Goal: Find specific fact

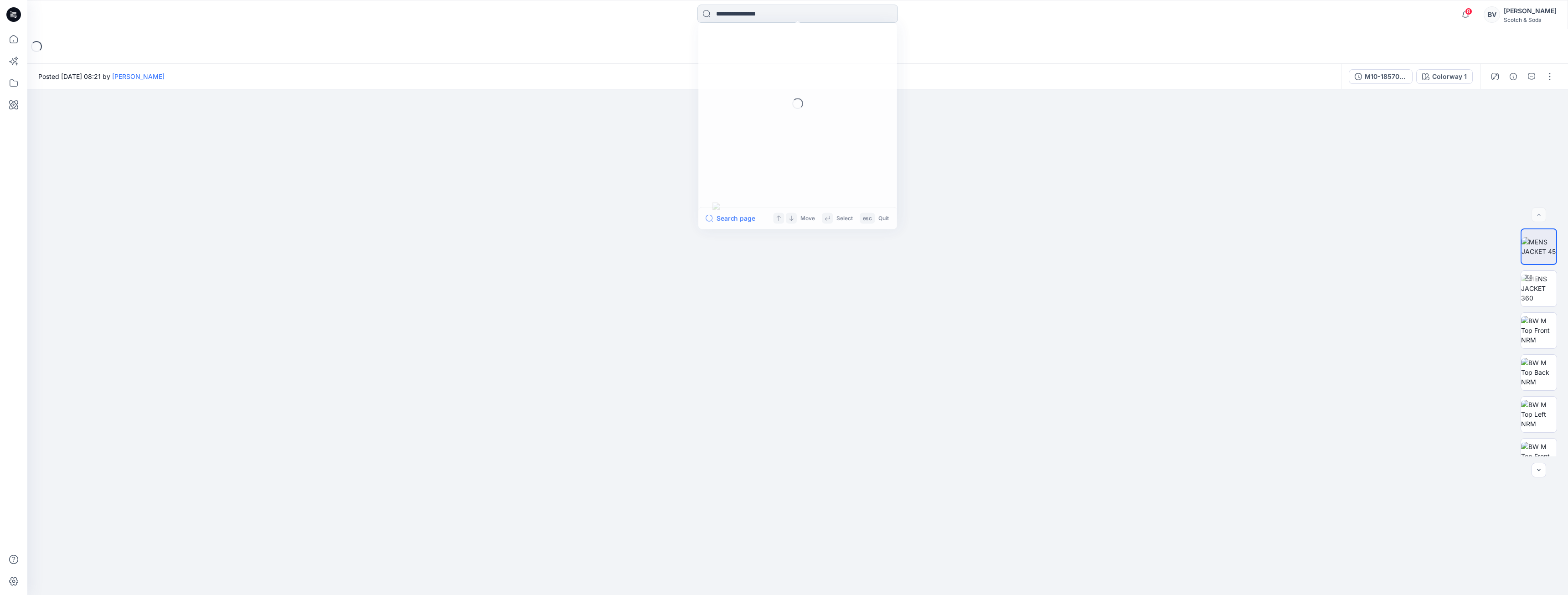
click at [743, 8] on input at bounding box center [798, 13] width 201 height 18
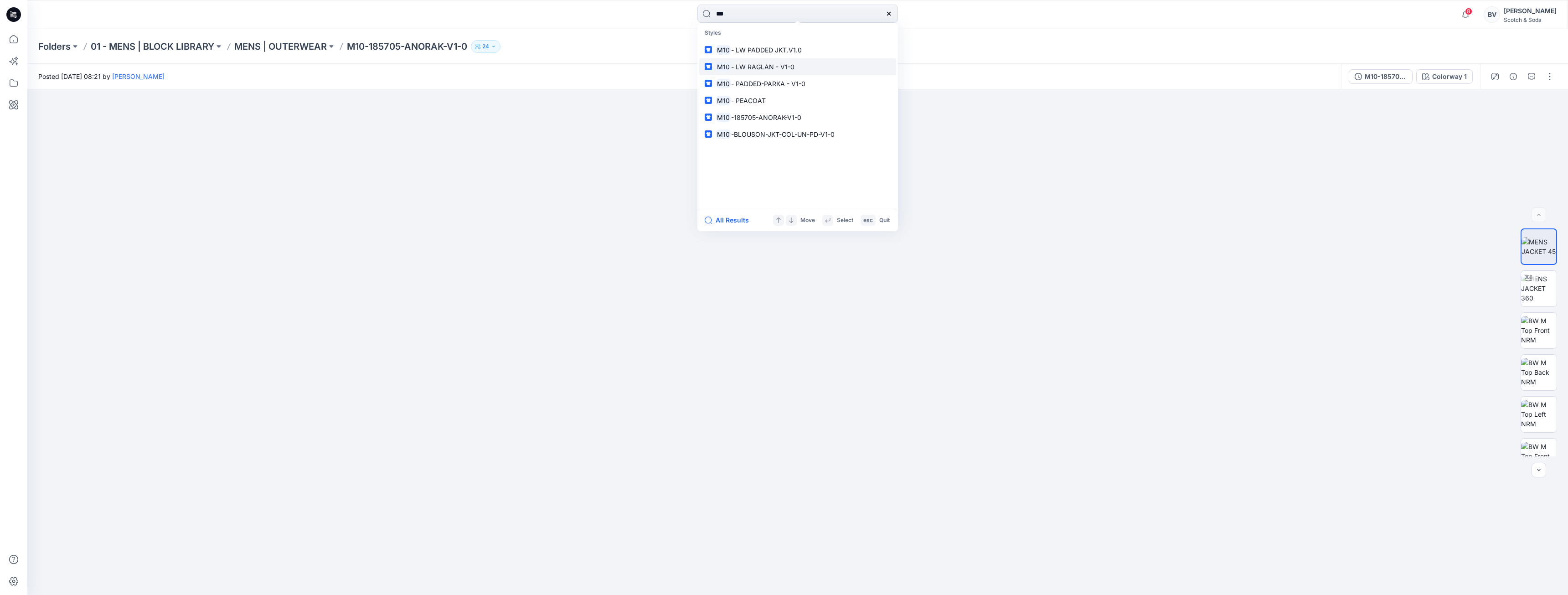
type input "***"
click at [760, 66] on span "- LW RAGLAN - V1-0" at bounding box center [763, 67] width 63 height 8
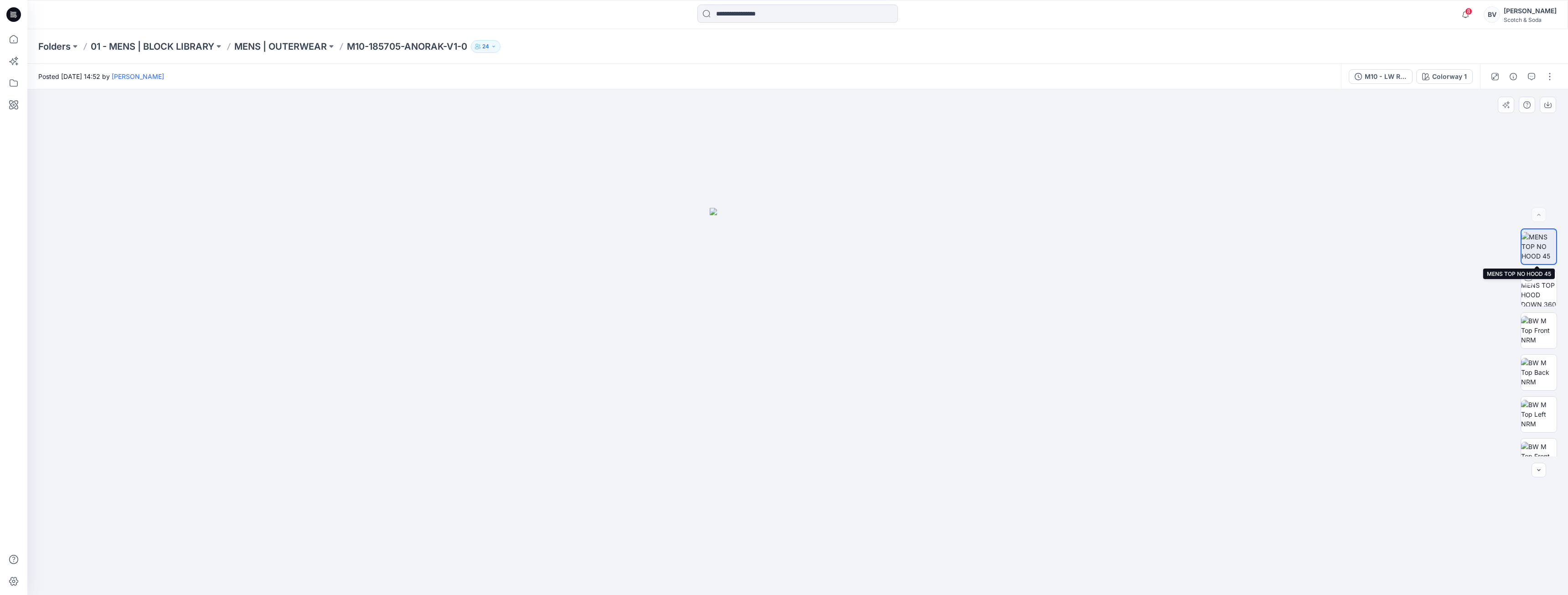
click at [1540, 242] on img at bounding box center [1539, 246] width 35 height 28
click at [1371, 75] on div "M10 - LW RAGLAN - V1-0" at bounding box center [1385, 76] width 42 height 10
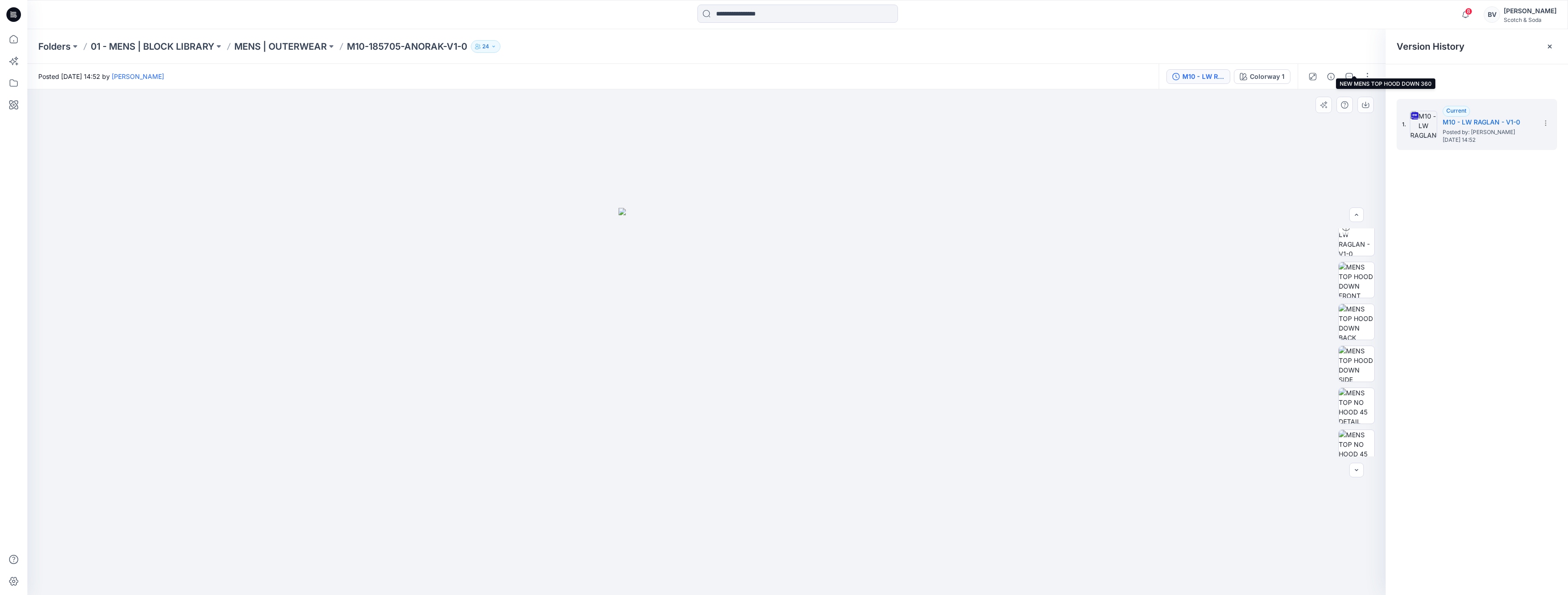
scroll to position [270, 0]
click at [1476, 121] on h5 "M10 - LW RAGLAN - V1-0" at bounding box center [1488, 122] width 91 height 11
drag, startPoint x: 1528, startPoint y: 118, endPoint x: 1443, endPoint y: 123, distance: 85.1
click at [1443, 123] on h5 "M10 - LW RAGLAN - V1-0" at bounding box center [1488, 122] width 91 height 11
copy h5 "M10 - LW RAGLAN - V1-0"
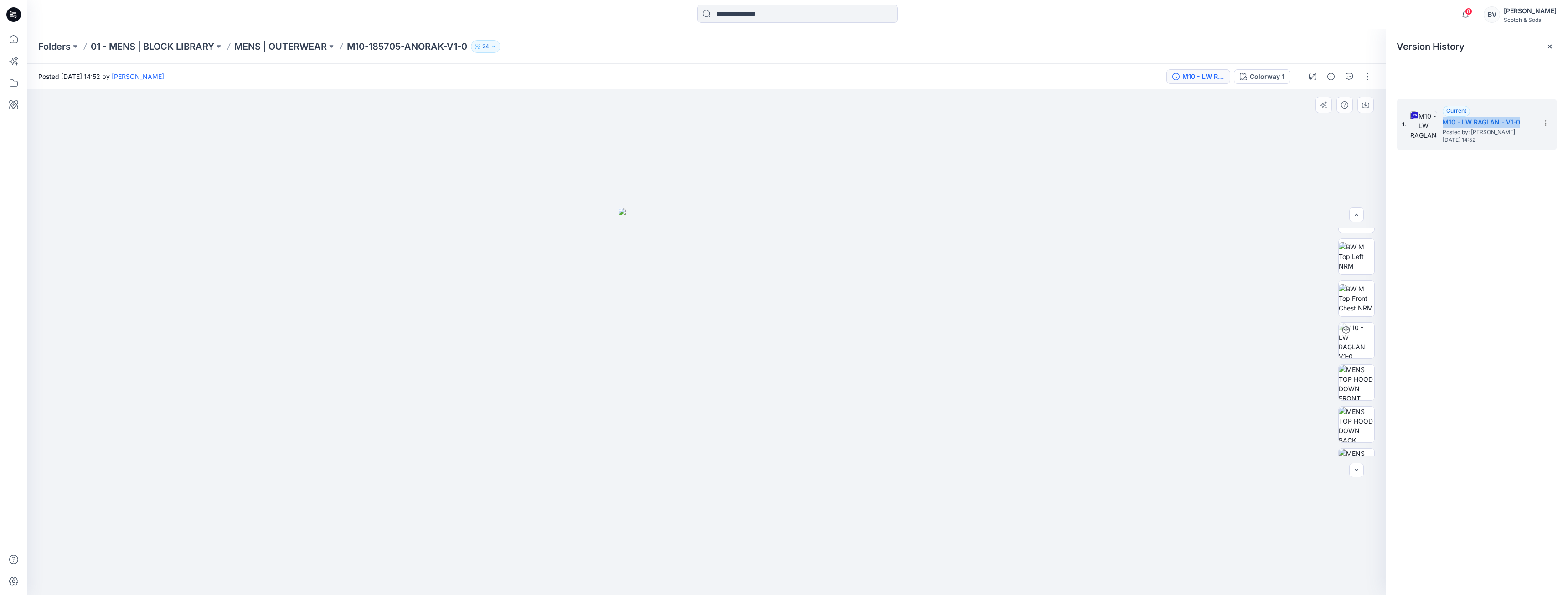
scroll to position [133, 0]
click at [1360, 361] on img at bounding box center [1356, 365] width 35 height 35
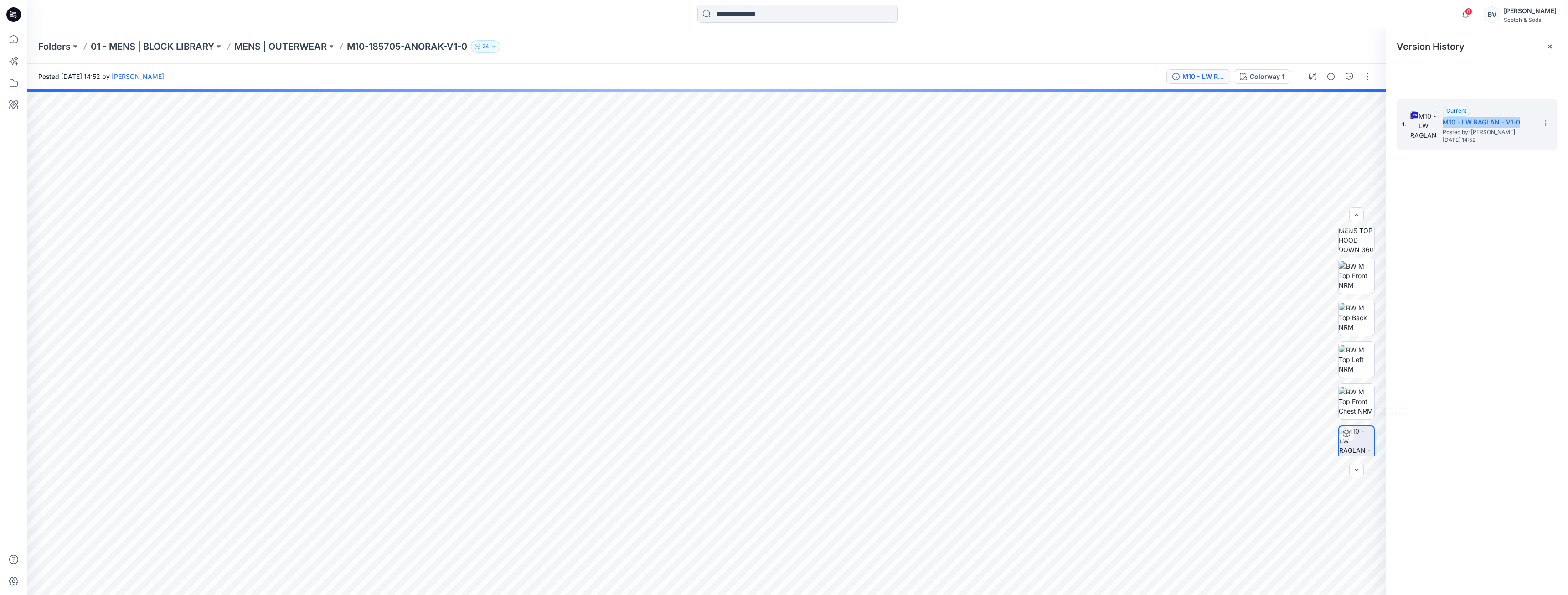
scroll to position [0, 0]
